Goal: Entertainment & Leisure: Consume media (video, audio)

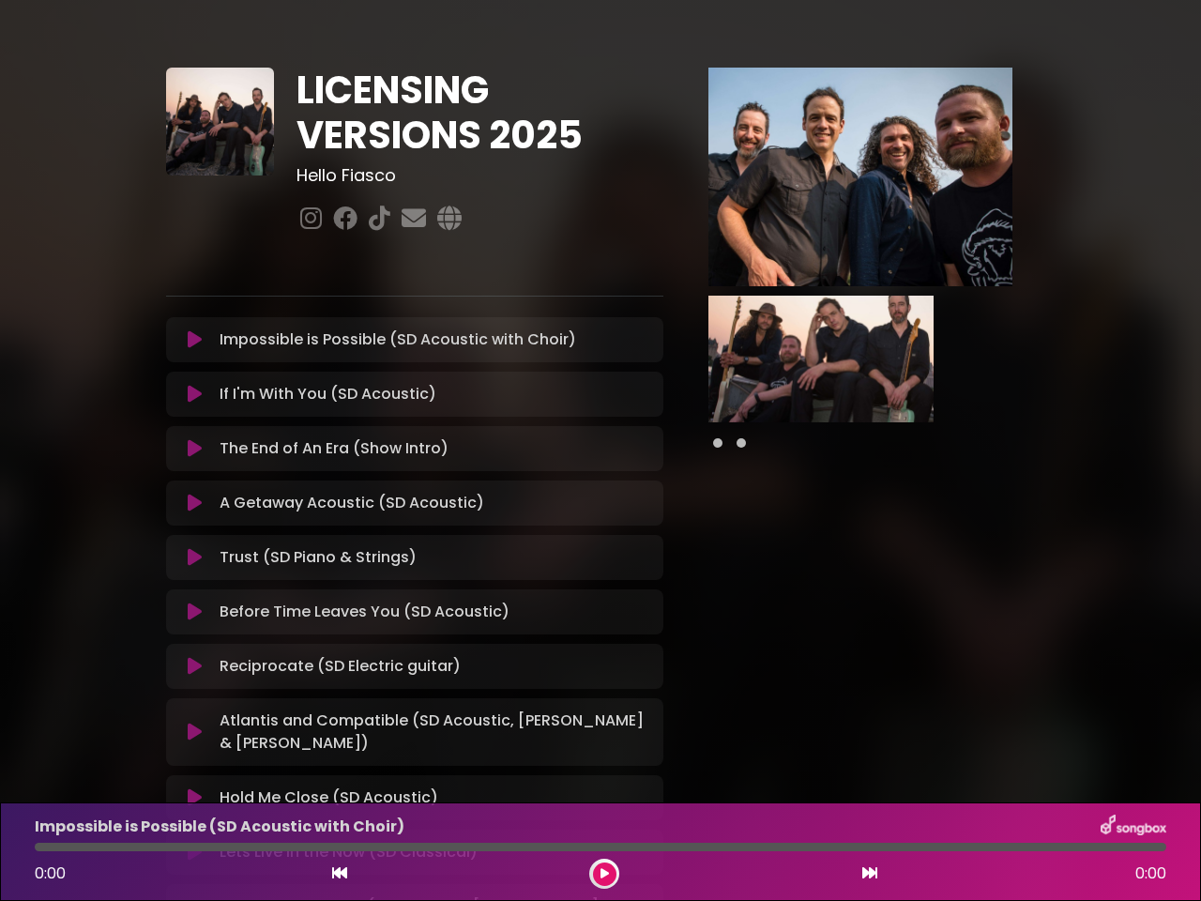
click at [600, 450] on div "The End of An Era (Show Intro) Loading Track..." at bounding box center [432, 448] width 440 height 23
click at [194, 340] on icon at bounding box center [195, 339] width 14 height 19
click at [194, 394] on icon at bounding box center [195, 394] width 14 height 19
click at [194, 448] on icon at bounding box center [195, 448] width 14 height 19
click at [194, 503] on icon at bounding box center [195, 502] width 14 height 19
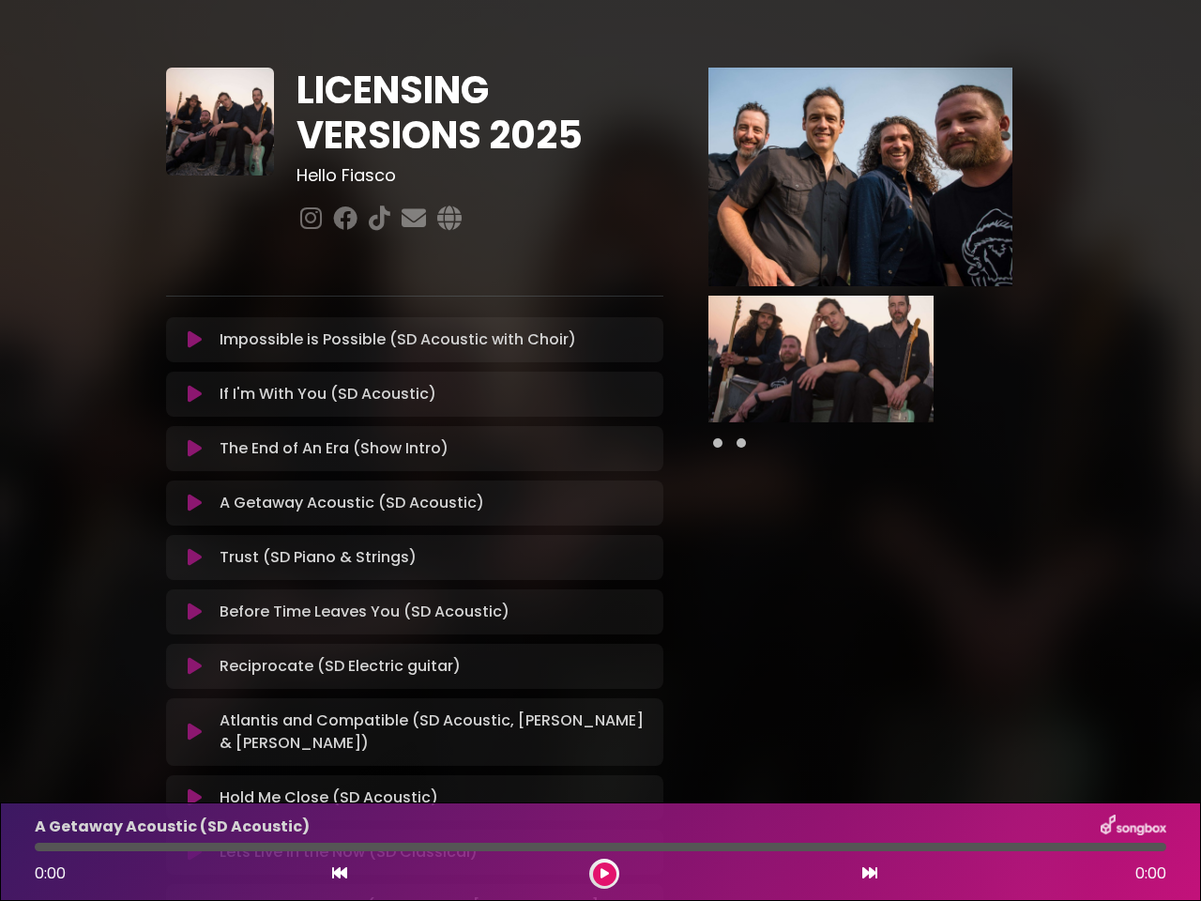
click at [194, 557] on icon at bounding box center [195, 557] width 14 height 19
click at [194, 612] on icon at bounding box center [195, 611] width 14 height 19
click at [194, 666] on icon at bounding box center [195, 666] width 14 height 19
click at [194, 722] on icon at bounding box center [195, 731] width 14 height 19
